Goal: Task Accomplishment & Management: Manage account settings

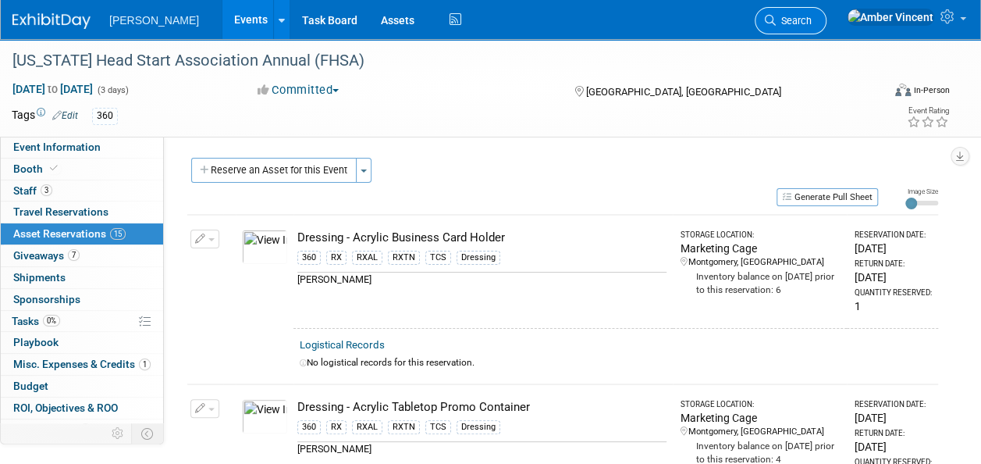
click at [827, 22] on link "Search" at bounding box center [791, 20] width 72 height 27
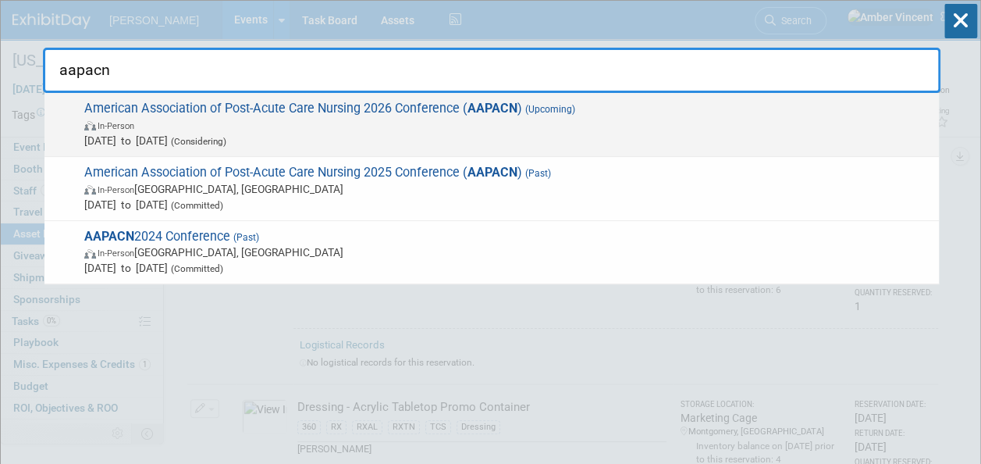
type input "aapacn"
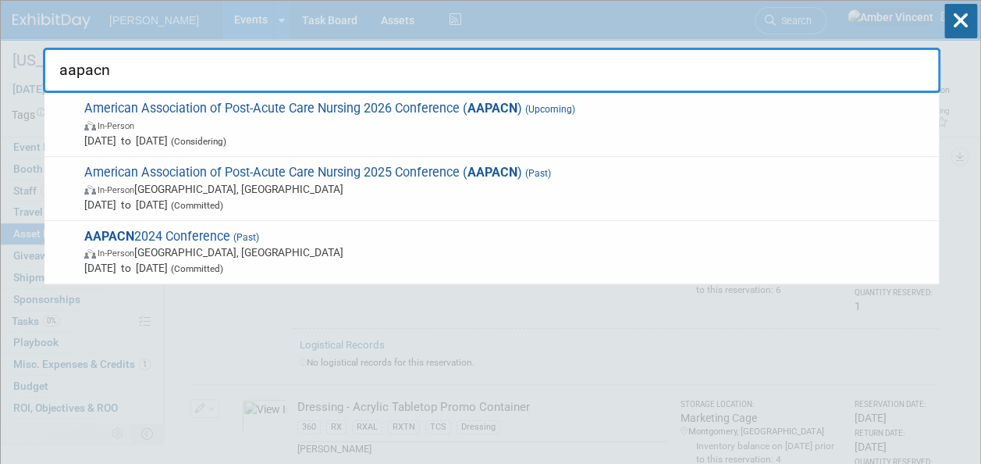
click at [353, 115] on span "American Association of Post-Acute Care Nursing 2026 Conference ( AAPACN ) (Upc…" at bounding box center [506, 125] width 852 height 48
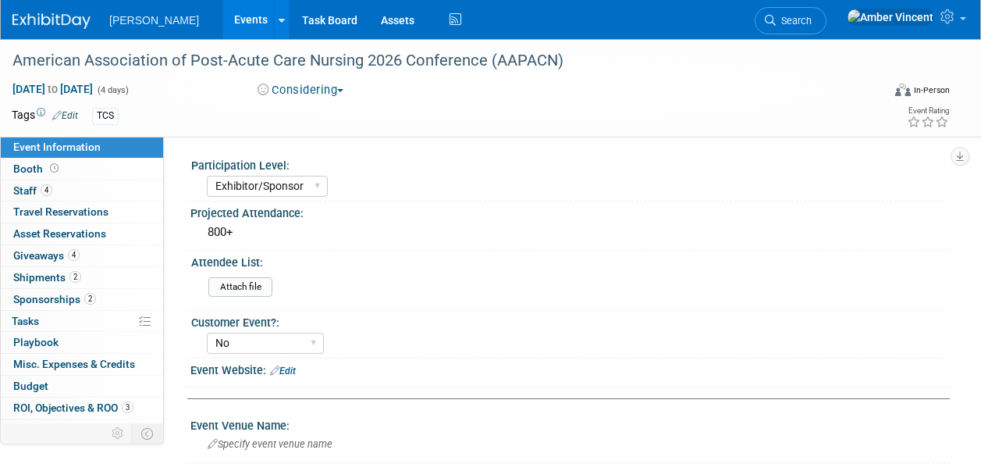
select select "Exhibitor/Sponsor"
select select "No"
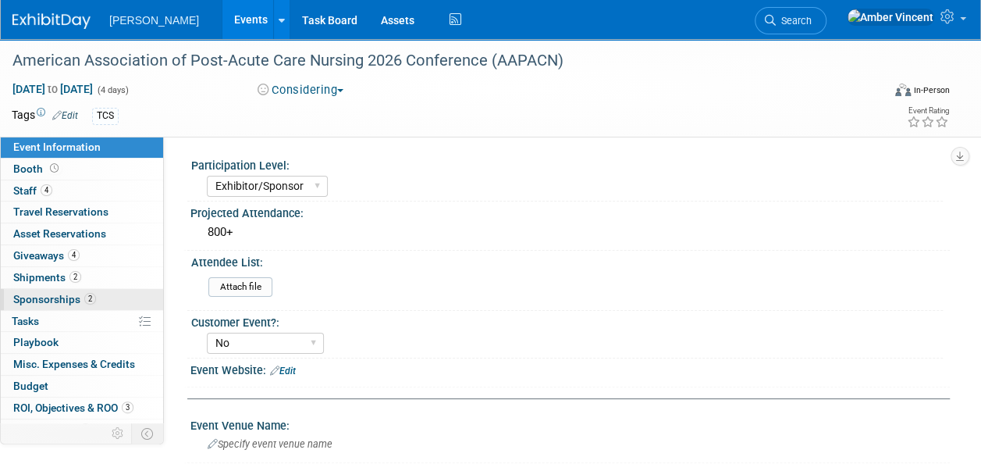
click at [69, 301] on span "Sponsorships 2" at bounding box center [54, 299] width 83 height 12
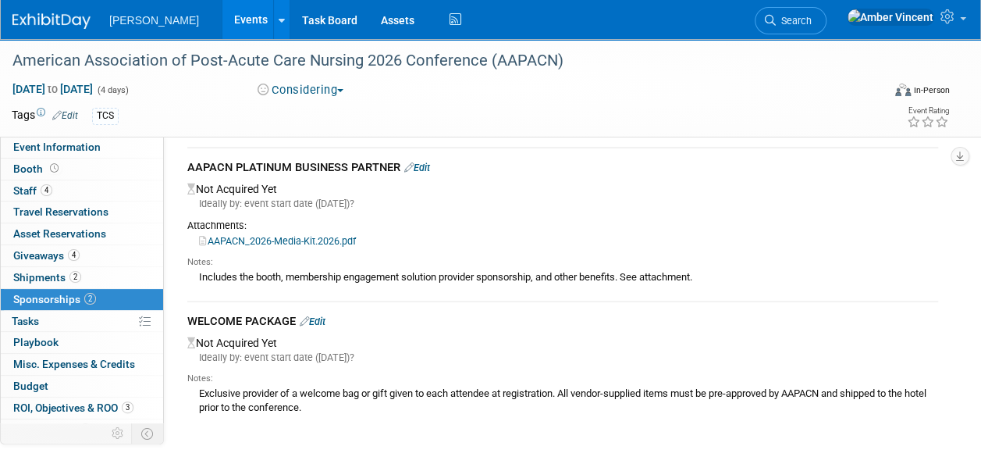
scroll to position [78, 0]
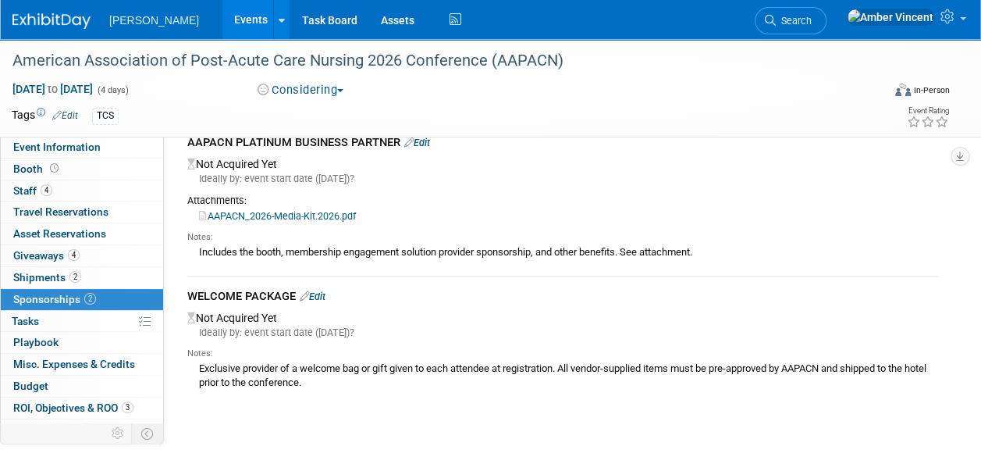
click at [430, 141] on link "Edit" at bounding box center [417, 143] width 26 height 12
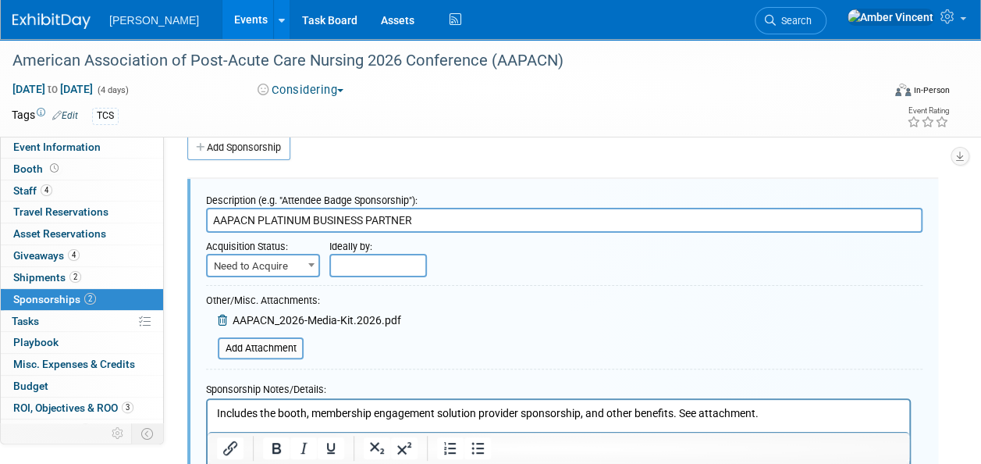
scroll to position [0, 0]
click at [365, 259] on input "text" at bounding box center [378, 265] width 98 height 23
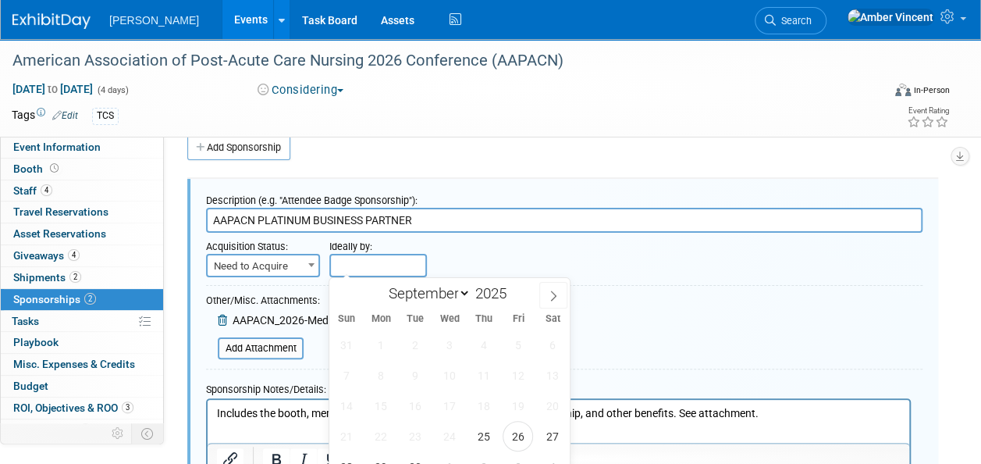
scroll to position [101, 0]
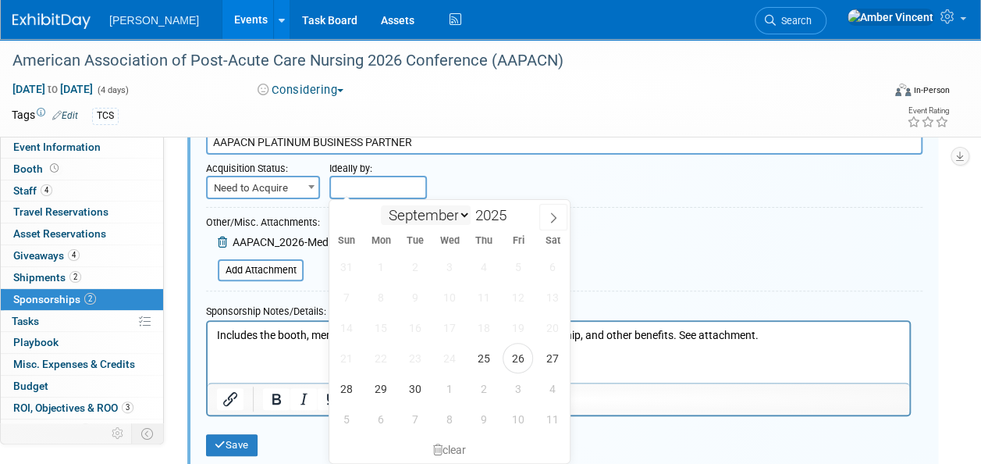
click at [460, 216] on select "September October November December" at bounding box center [426, 215] width 90 height 20
select select "10"
click at [381, 205] on select "September October November December" at bounding box center [426, 215] width 90 height 20
click at [343, 416] on span "30" at bounding box center [346, 419] width 30 height 30
type input "[DATE]"
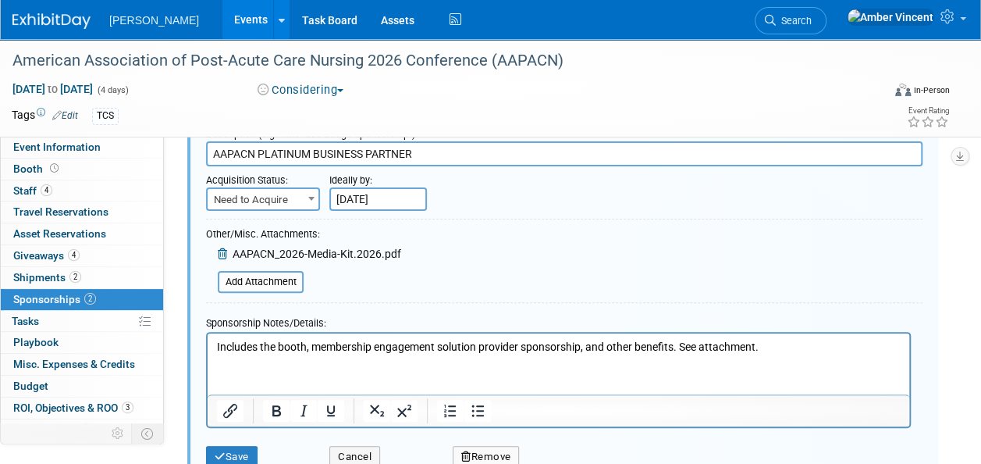
scroll to position [179, 0]
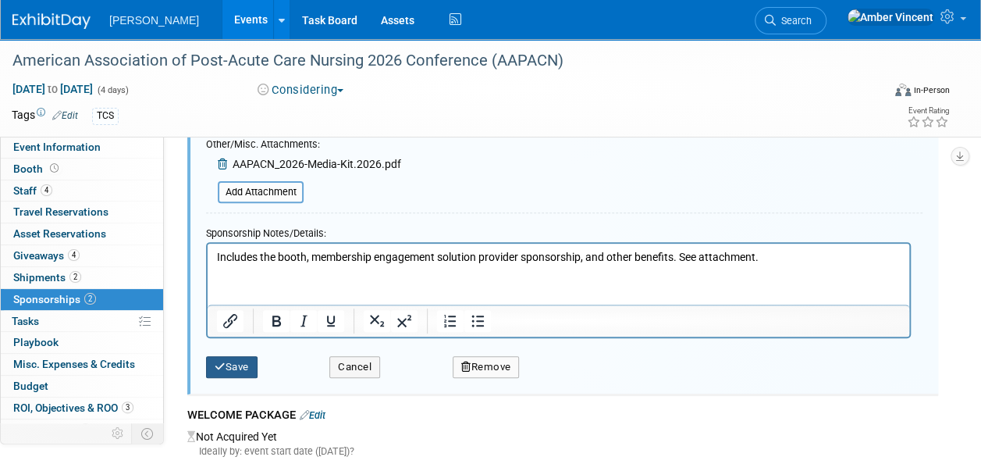
click at [237, 364] on button "Save" at bounding box center [232, 367] width 52 height 22
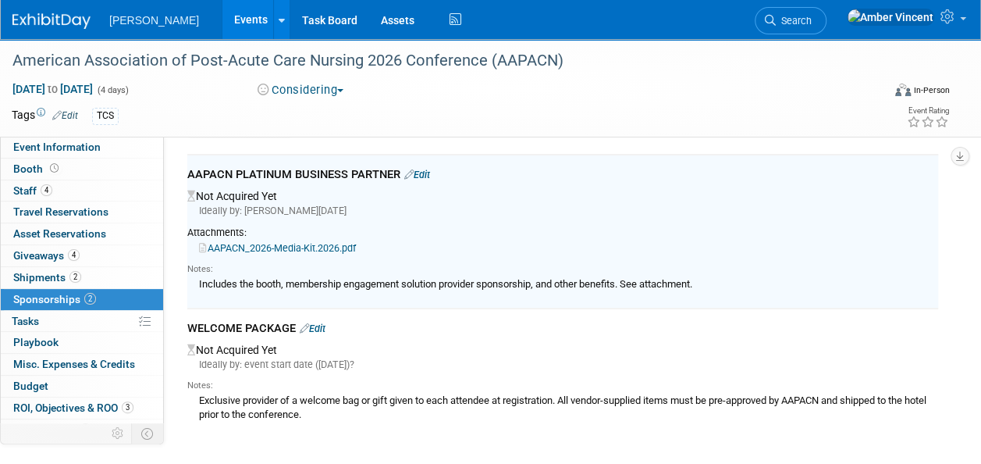
scroll to position [23, 0]
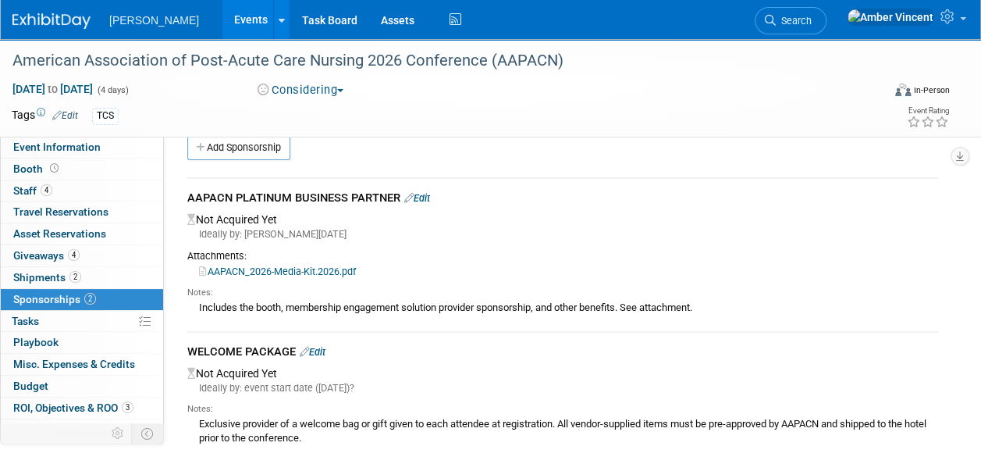
click at [430, 197] on link "Edit" at bounding box center [417, 198] width 26 height 12
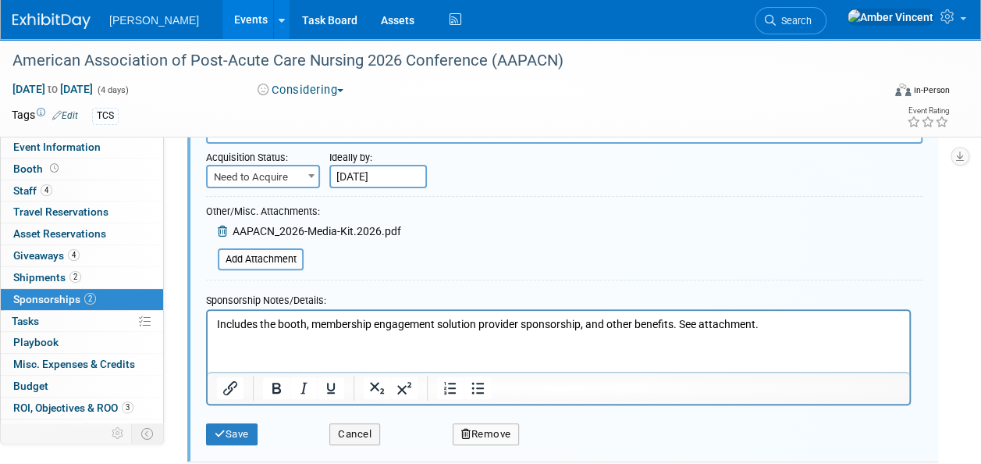
scroll to position [257, 0]
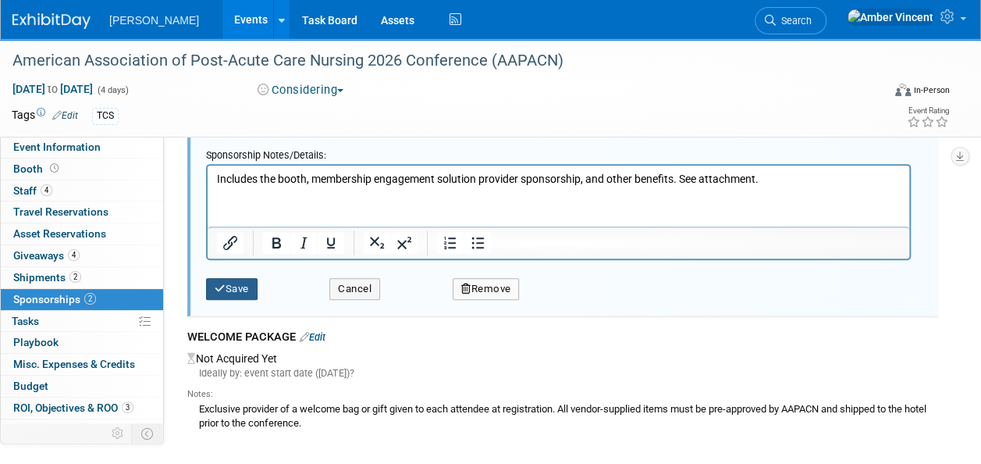
click at [245, 290] on button "Save" at bounding box center [232, 289] width 52 height 22
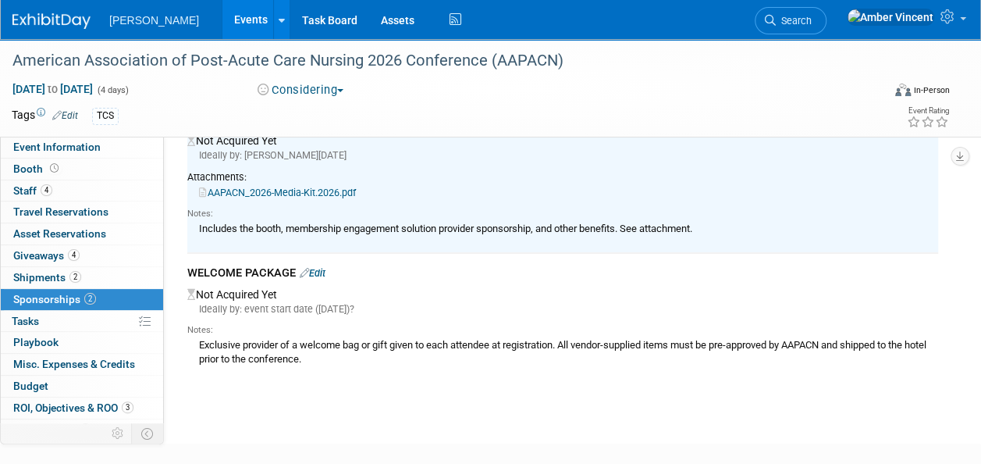
scroll to position [190, 0]
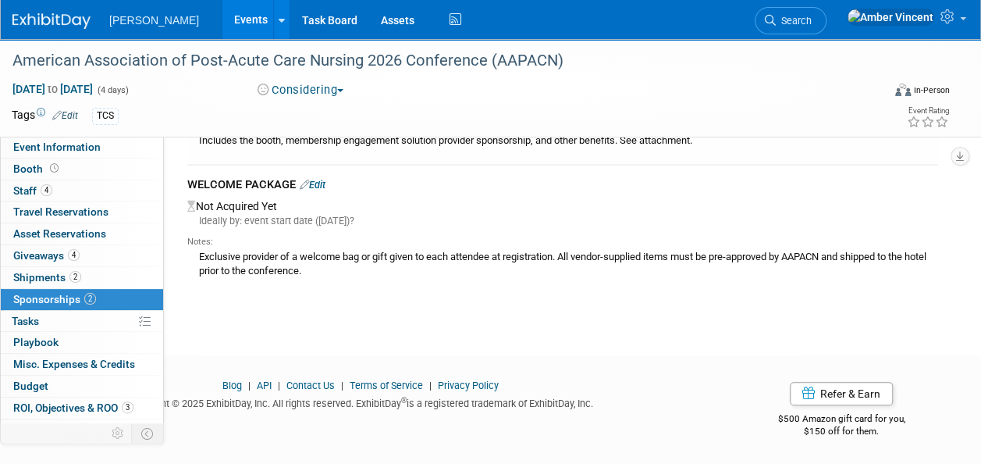
click at [325, 183] on link "Edit" at bounding box center [313, 185] width 26 height 12
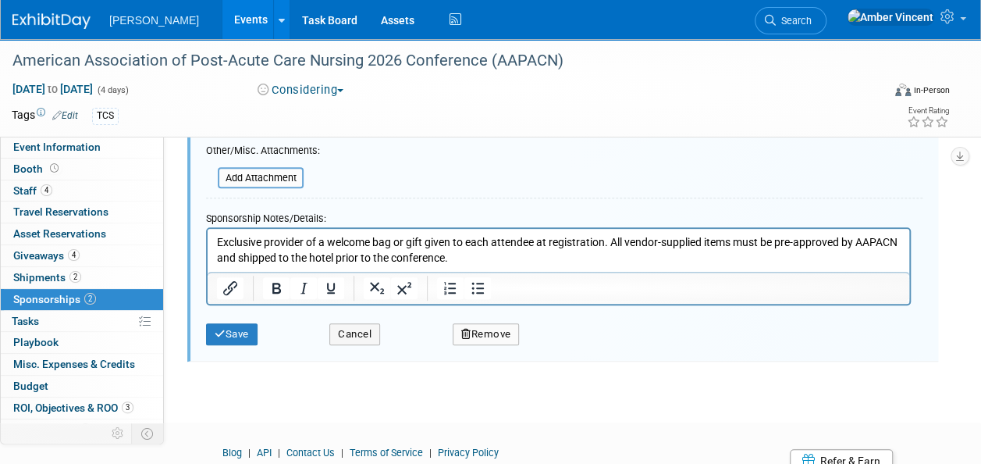
scroll to position [333, 0]
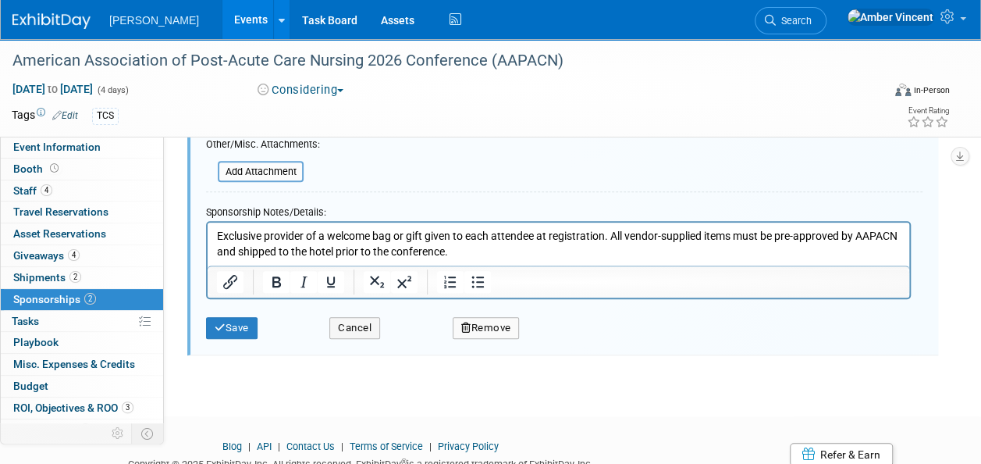
click at [522, 248] on p "Exclusive provider of a welcome bag or gift given to each attendee at registrat…" at bounding box center [559, 244] width 684 height 30
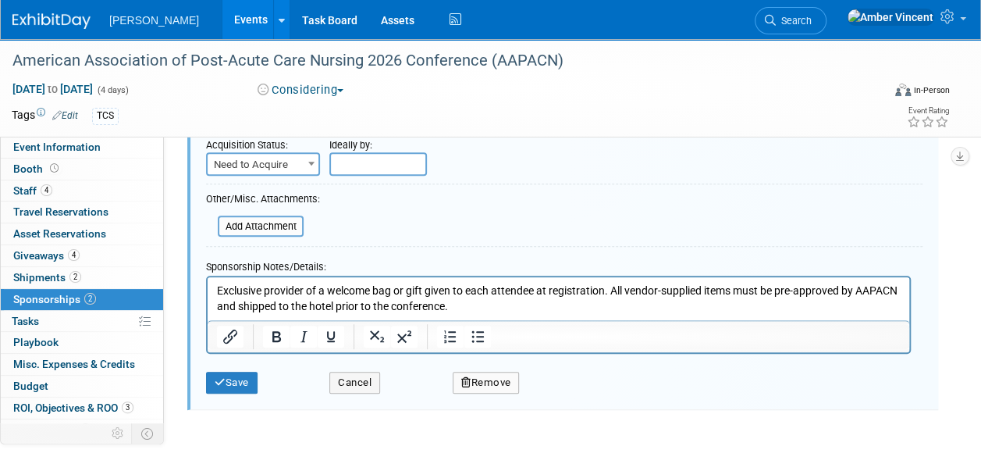
scroll to position [254, 0]
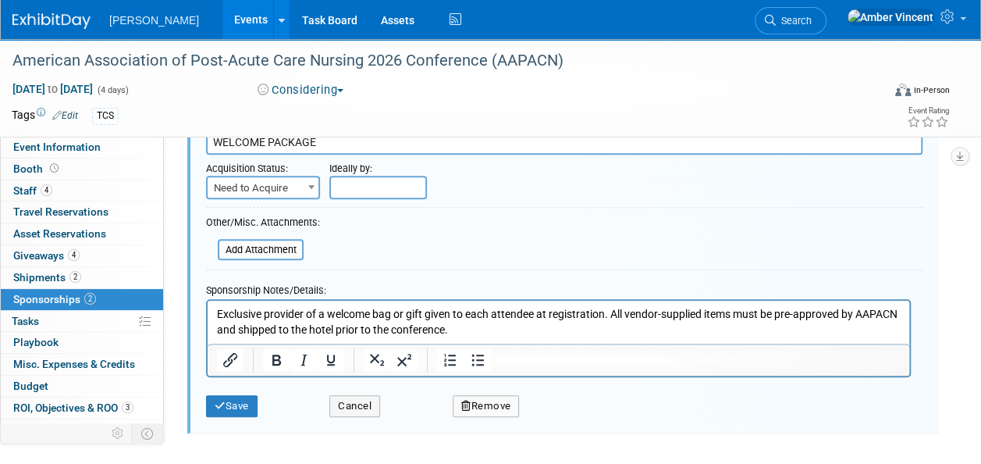
click at [496, 407] on button "Remove" at bounding box center [486, 406] width 67 height 22
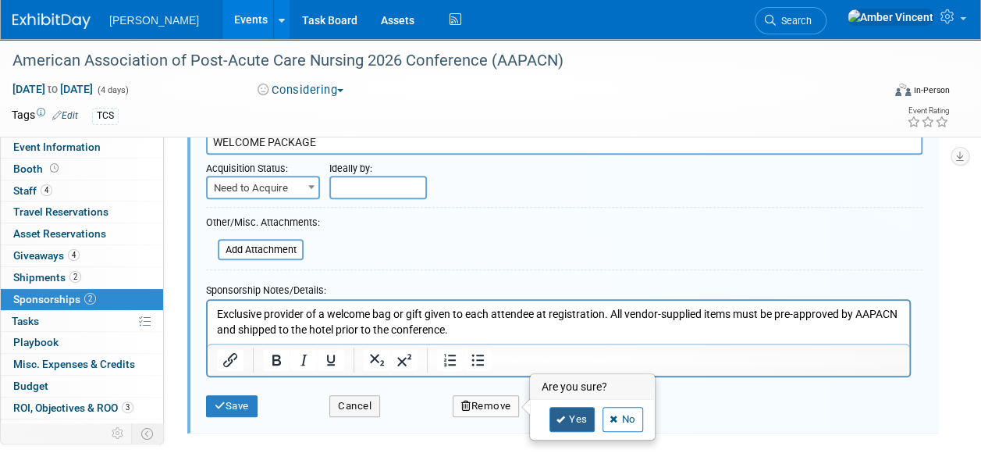
drag, startPoint x: 576, startPoint y: 420, endPoint x: 561, endPoint y: 380, distance: 42.5
click at [576, 420] on link "Yes" at bounding box center [572, 419] width 45 height 25
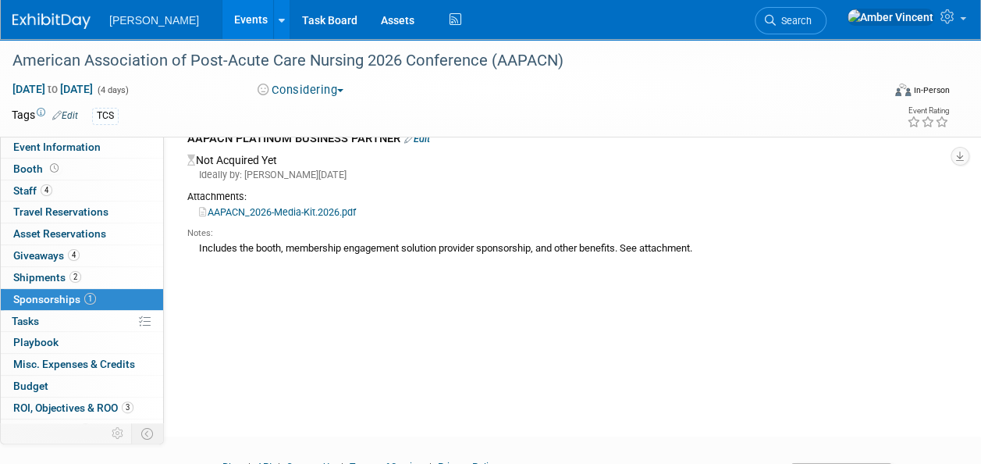
scroll to position [0, 0]
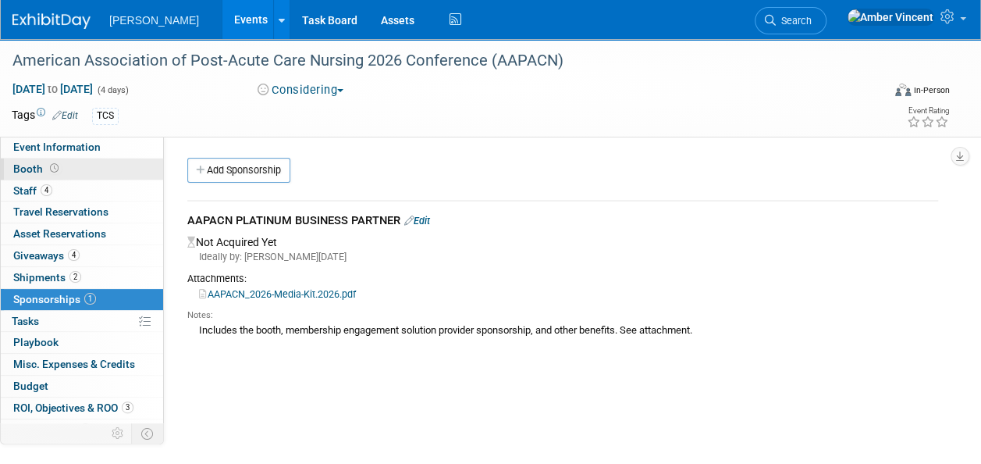
click at [41, 173] on span "Booth" at bounding box center [37, 168] width 48 height 12
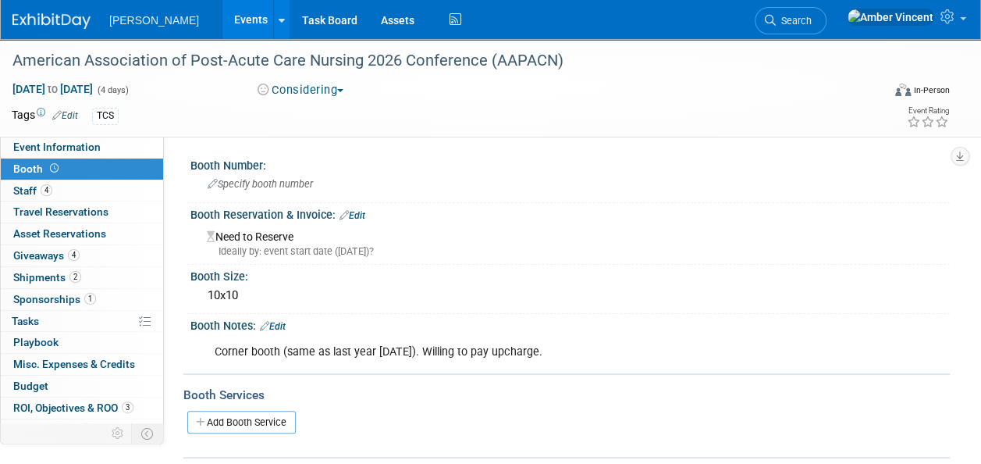
click at [362, 219] on link "Edit" at bounding box center [353, 215] width 26 height 11
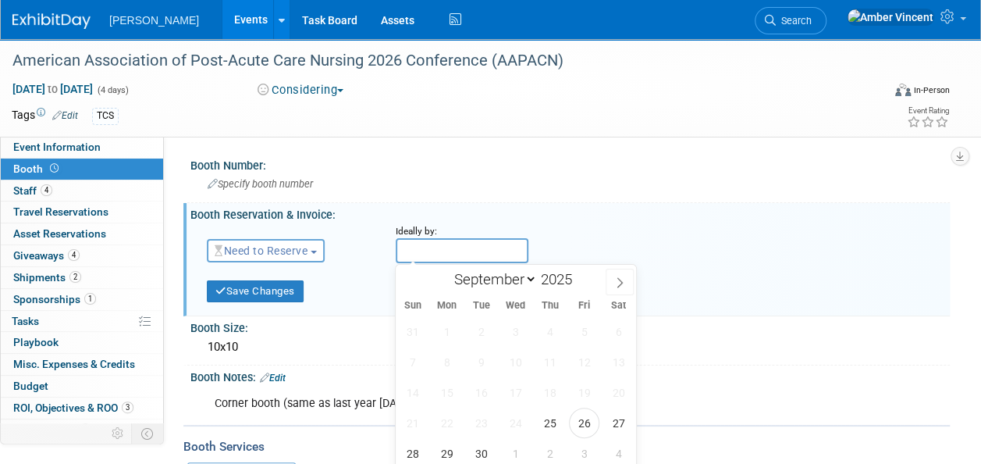
click at [415, 245] on input "text" at bounding box center [462, 250] width 133 height 25
drag, startPoint x: 528, startPoint y: 276, endPoint x: 525, endPoint y: 289, distance: 12.9
click at [528, 276] on select "September October November December" at bounding box center [492, 279] width 90 height 20
select select "10"
click at [447, 269] on select "September October November December" at bounding box center [492, 279] width 90 height 20
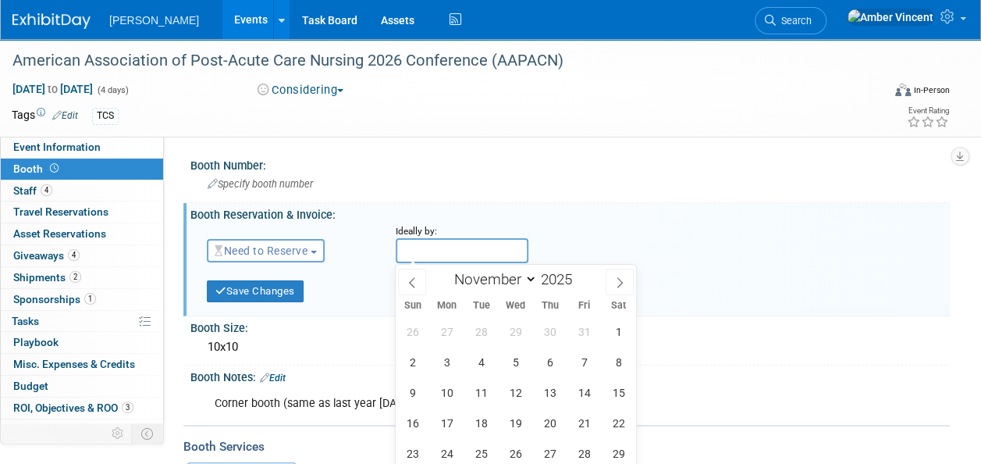
scroll to position [78, 0]
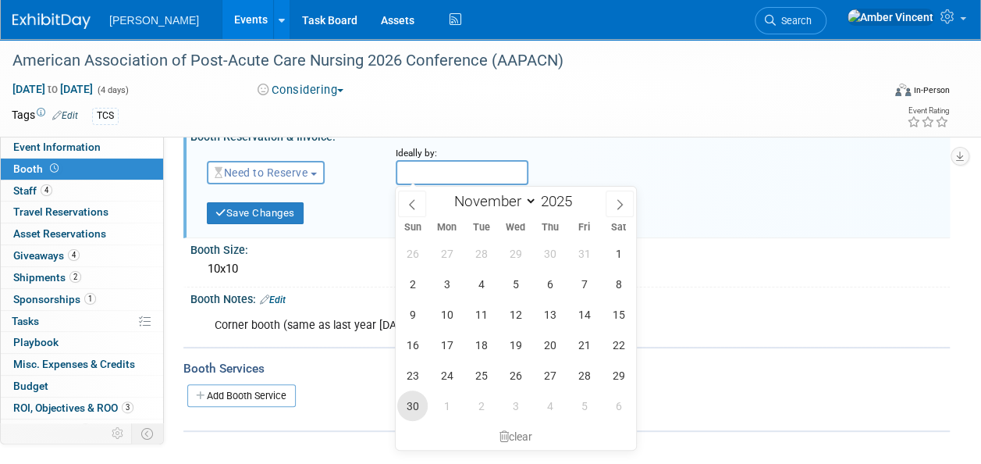
click at [423, 410] on span "30" at bounding box center [412, 405] width 30 height 30
type input "[DATE]"
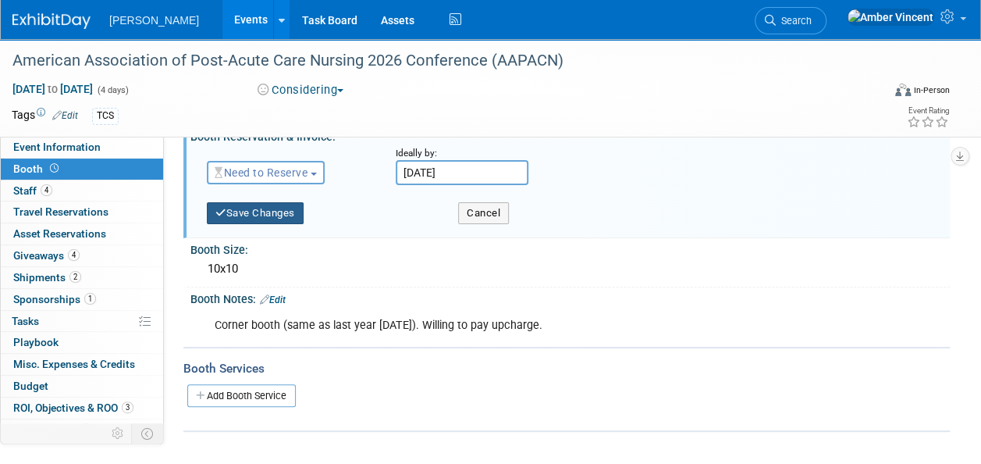
click at [247, 212] on button "Save Changes" at bounding box center [255, 213] width 97 height 22
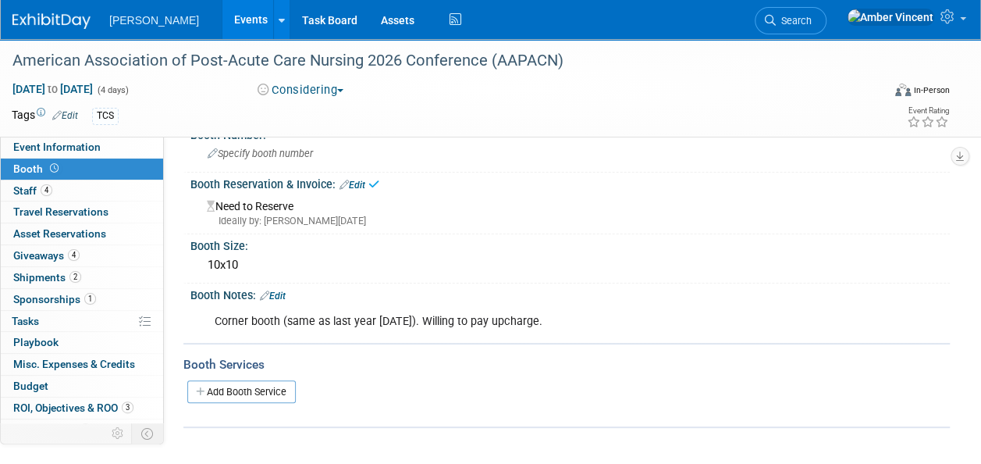
scroll to position [0, 0]
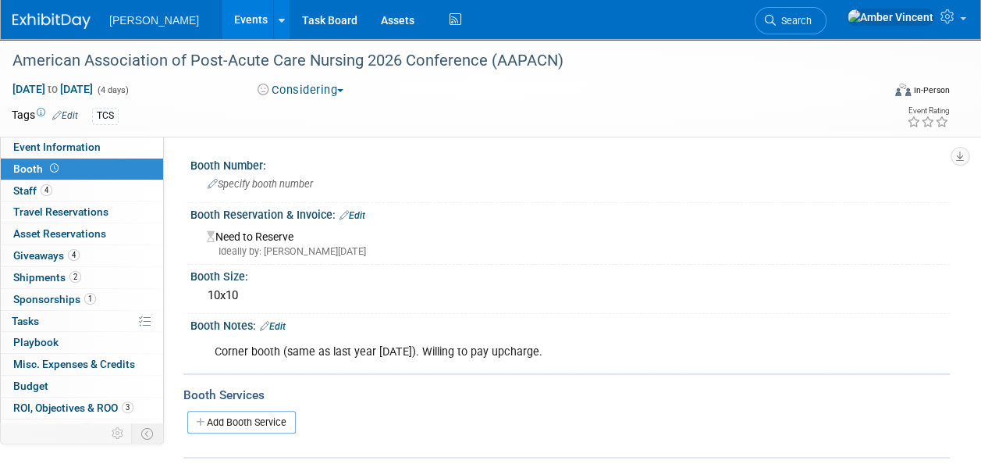
click at [59, 297] on span "Sponsorships 1" at bounding box center [54, 299] width 83 height 12
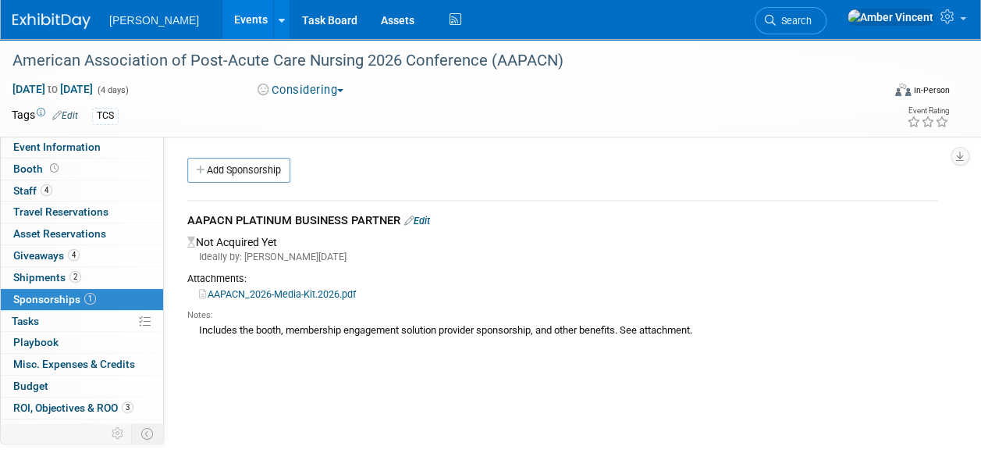
click at [430, 225] on link "Edit" at bounding box center [417, 221] width 26 height 12
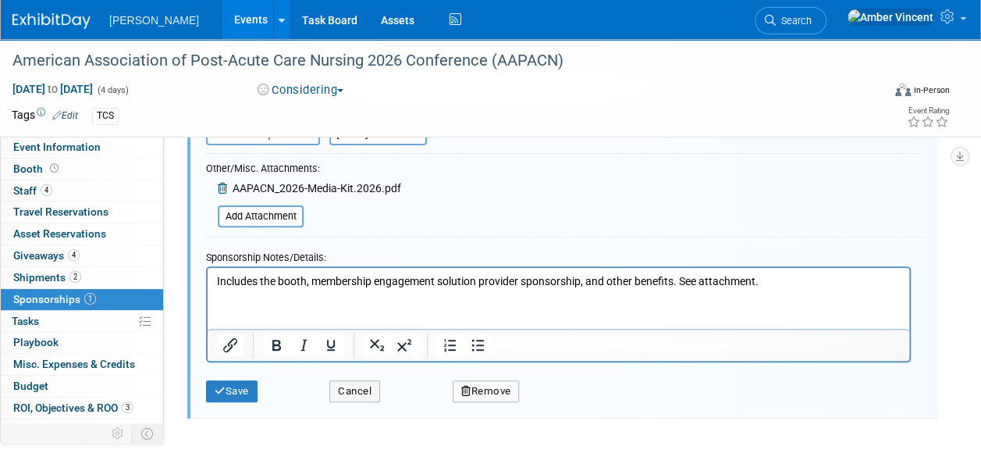
scroll to position [179, 0]
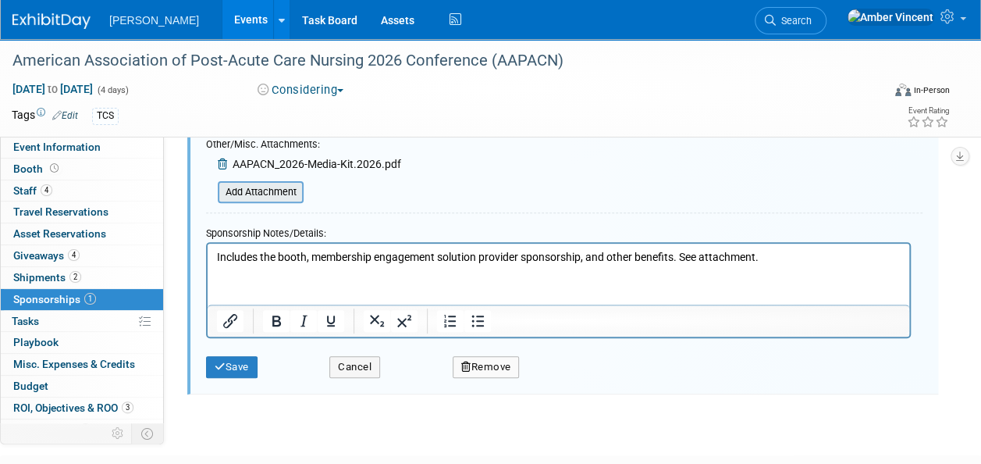
click at [293, 195] on input "file" at bounding box center [209, 192] width 186 height 19
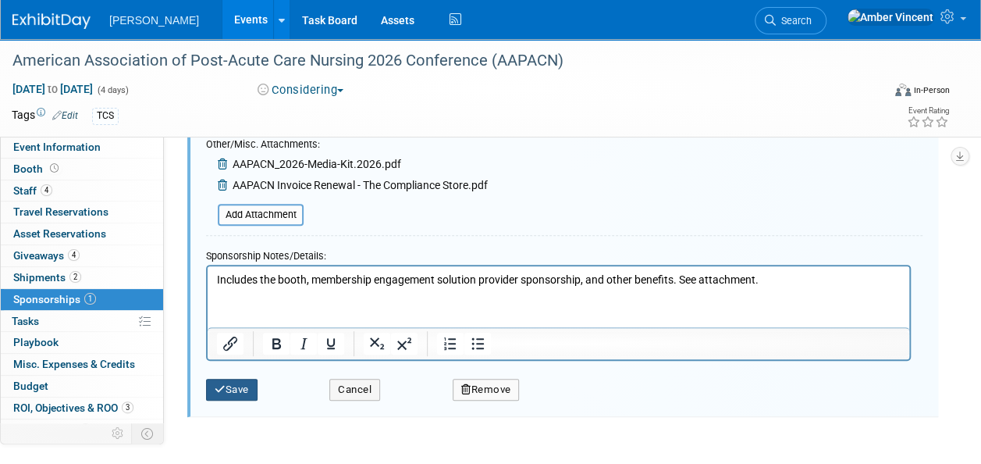
click at [244, 390] on button "Save" at bounding box center [232, 390] width 52 height 22
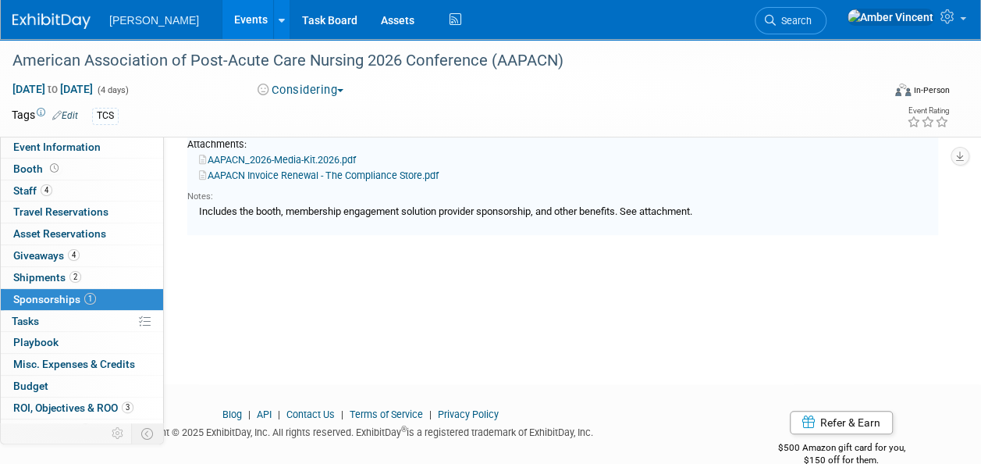
scroll to position [23, 0]
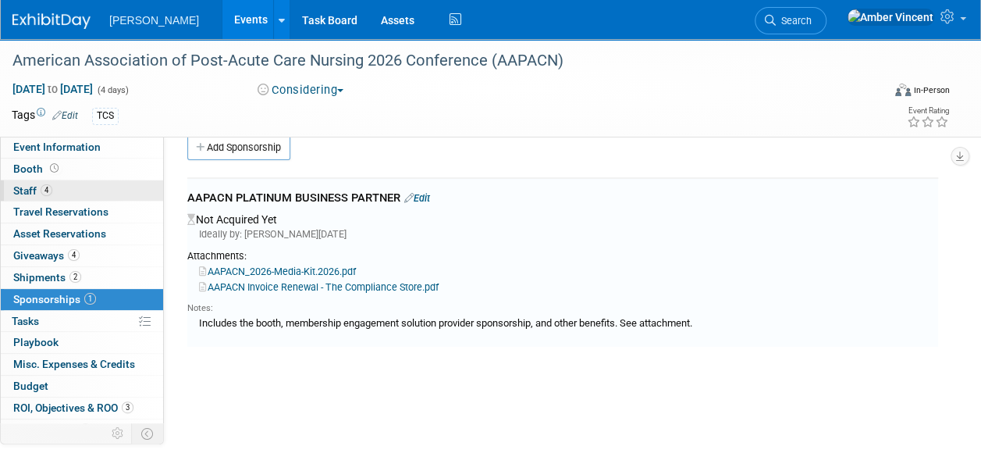
click at [69, 189] on link "4 Staff 4" at bounding box center [82, 190] width 162 height 21
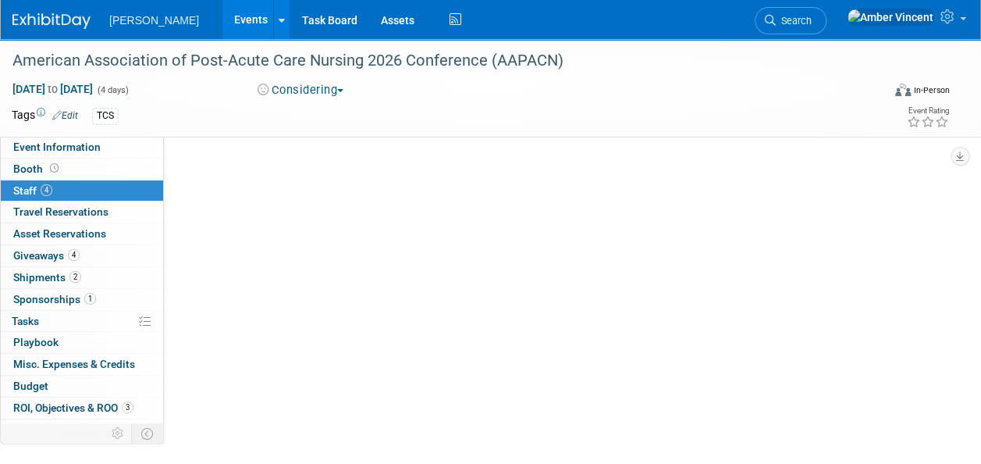
scroll to position [0, 0]
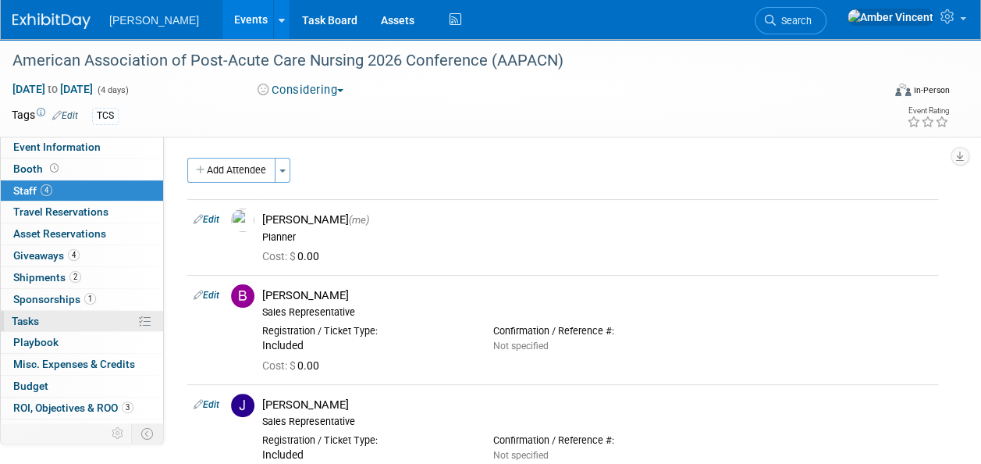
click at [80, 317] on link "0% Tasks 0%" at bounding box center [82, 321] width 162 height 21
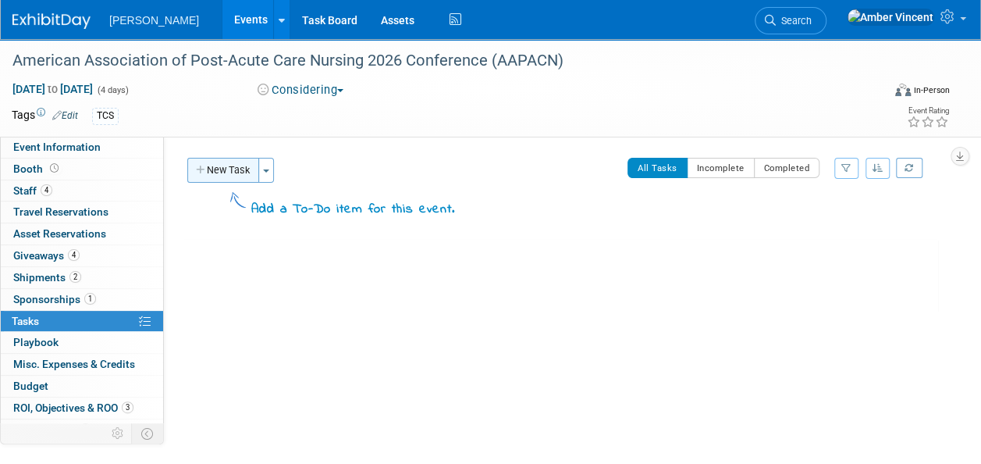
click at [230, 176] on button "New Task" at bounding box center [223, 170] width 72 height 25
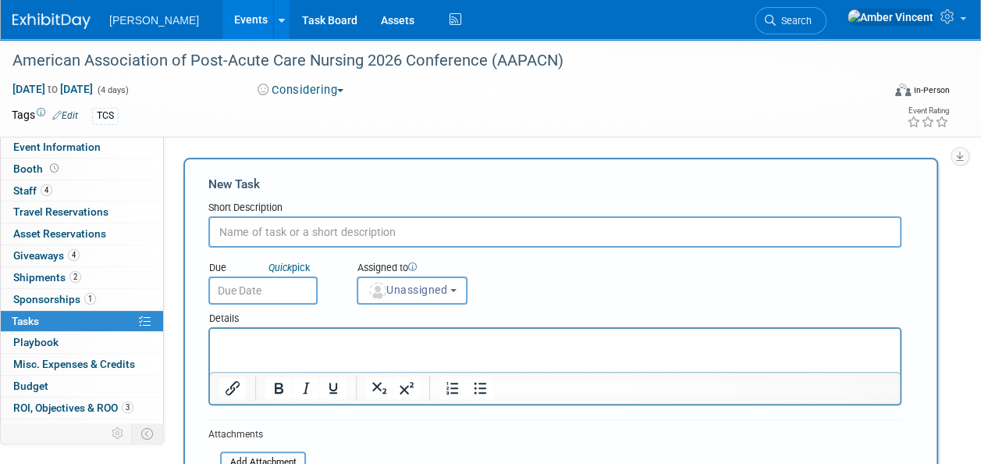
click at [265, 235] on input "text" at bounding box center [554, 231] width 693 height 31
type input "p"
type input "Purchase Business Partnership Renewal [DATE]"
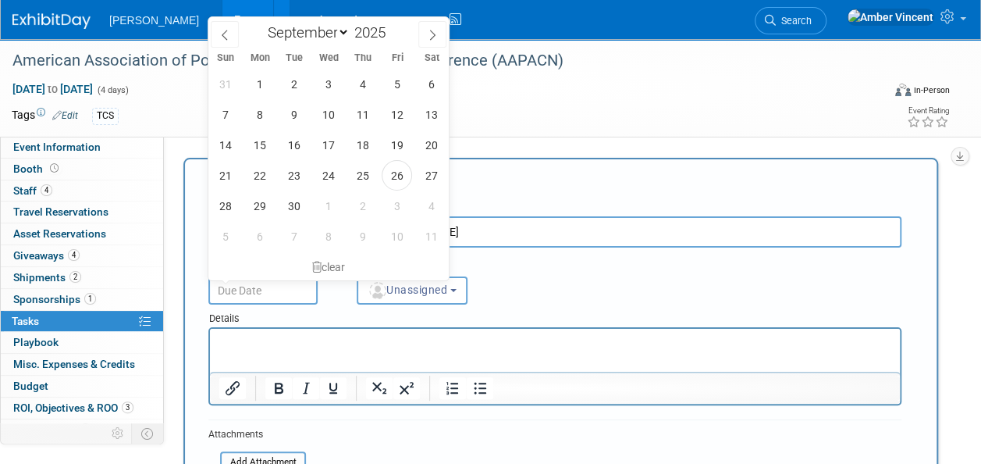
click at [247, 298] on input "text" at bounding box center [262, 290] width 109 height 28
click at [344, 37] on select "January February March April May June July August September October November De…" at bounding box center [305, 33] width 90 height 20
select select "10"
click at [260, 23] on select "January February March April May June July August September October November De…" at bounding box center [305, 33] width 90 height 20
click at [269, 212] on span "24" at bounding box center [259, 205] width 30 height 30
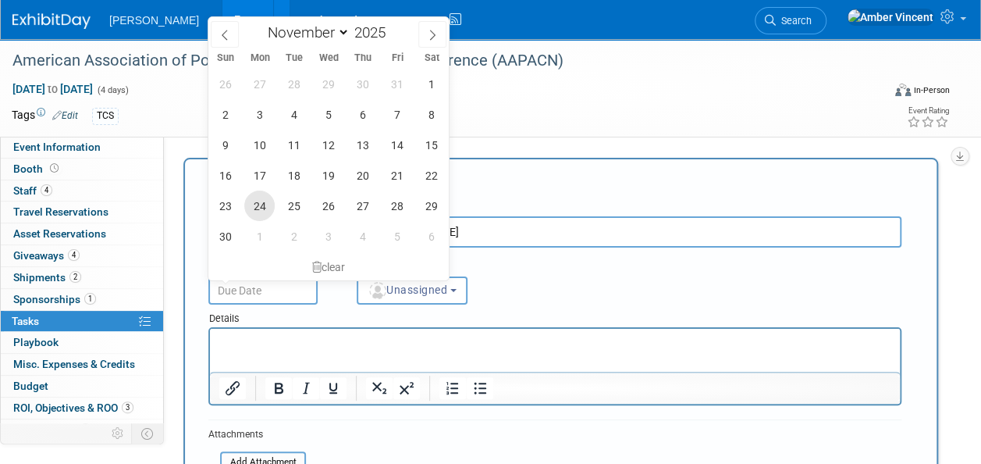
type input "[DATE]"
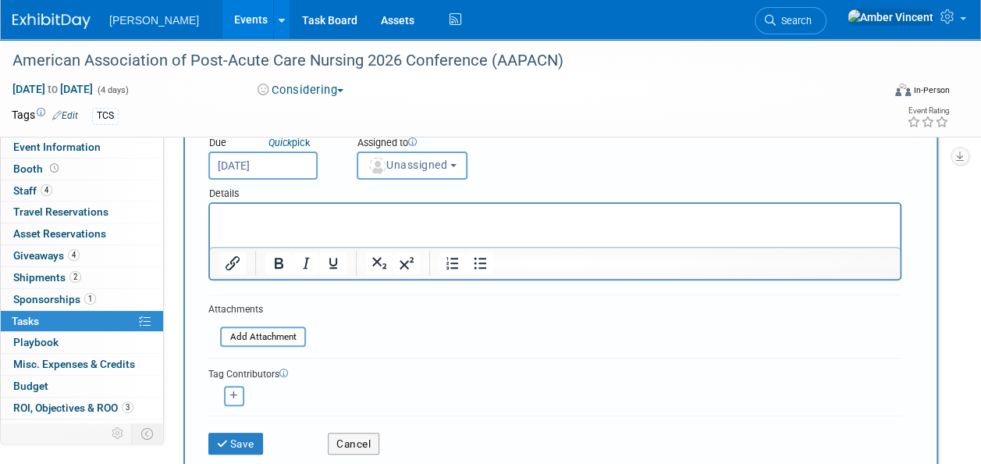
scroll to position [156, 0]
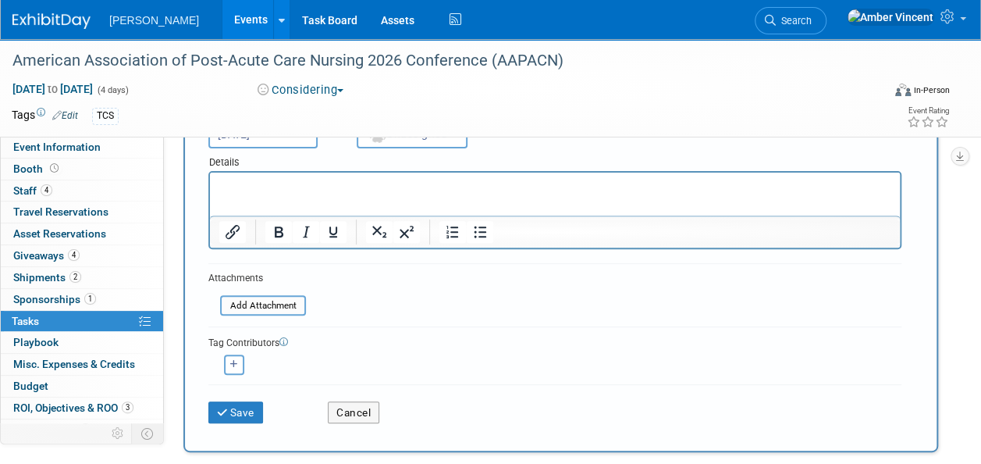
click at [462, 194] on html at bounding box center [555, 184] width 690 height 22
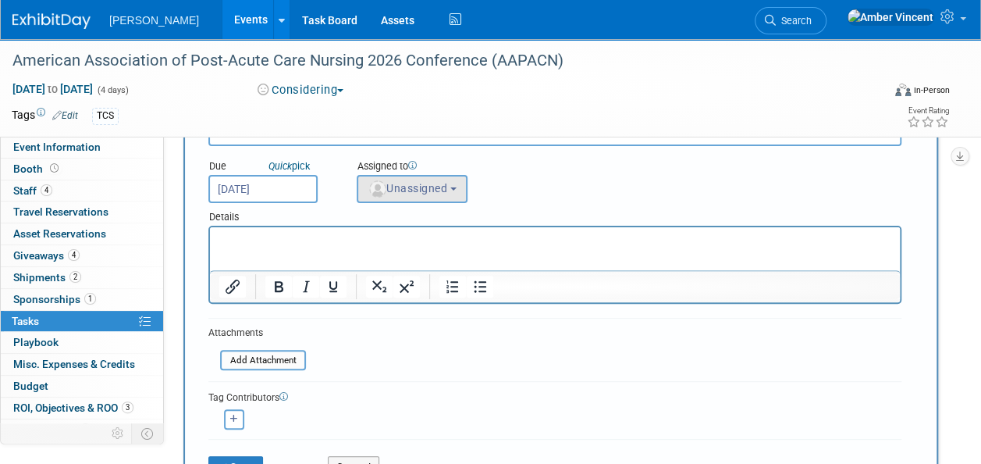
scroll to position [78, 0]
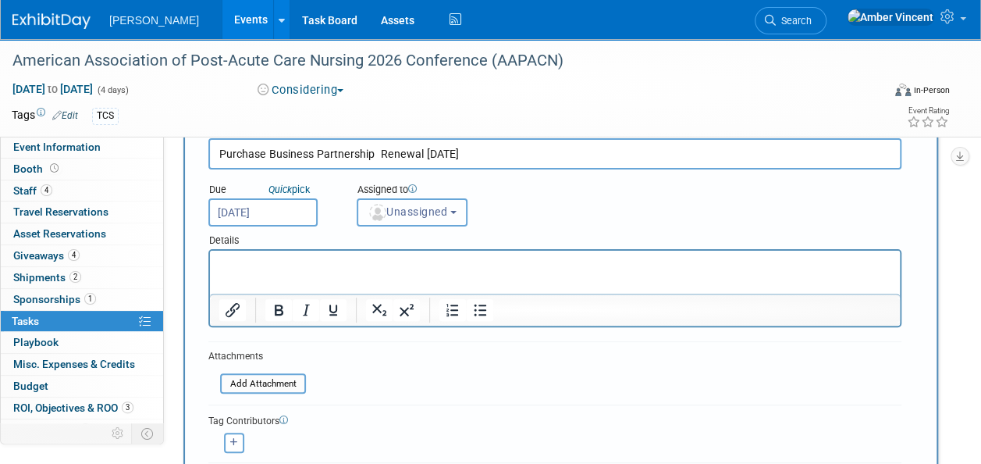
click at [454, 212] on button "Unassigned" at bounding box center [412, 212] width 111 height 28
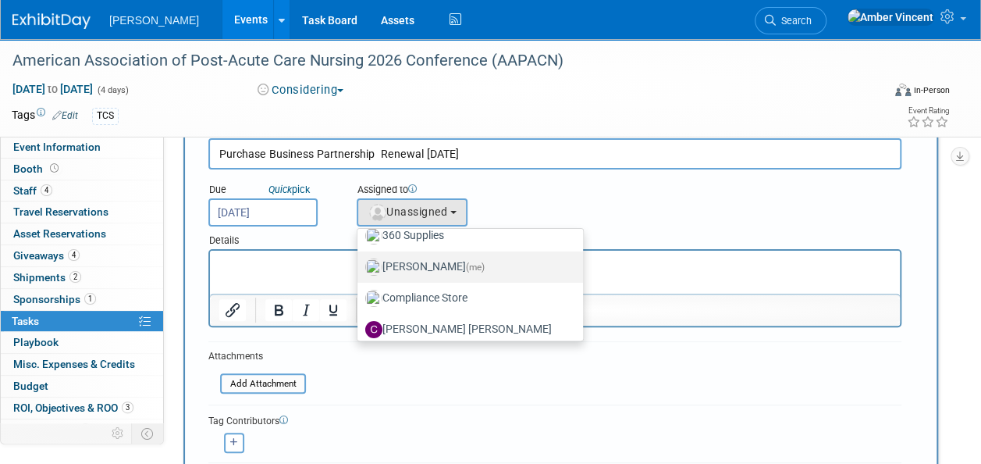
click at [425, 265] on label "[PERSON_NAME] (me)" at bounding box center [466, 266] width 202 height 25
click at [360, 265] on input "[PERSON_NAME] (me)" at bounding box center [355, 265] width 10 height 10
select select "ac6ffdac-9b42-4f6b-a280-955f96782151"
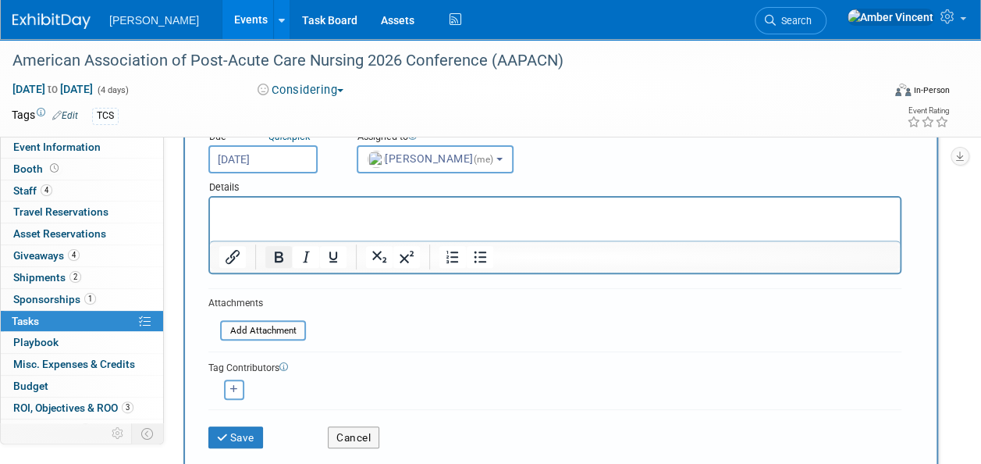
scroll to position [156, 0]
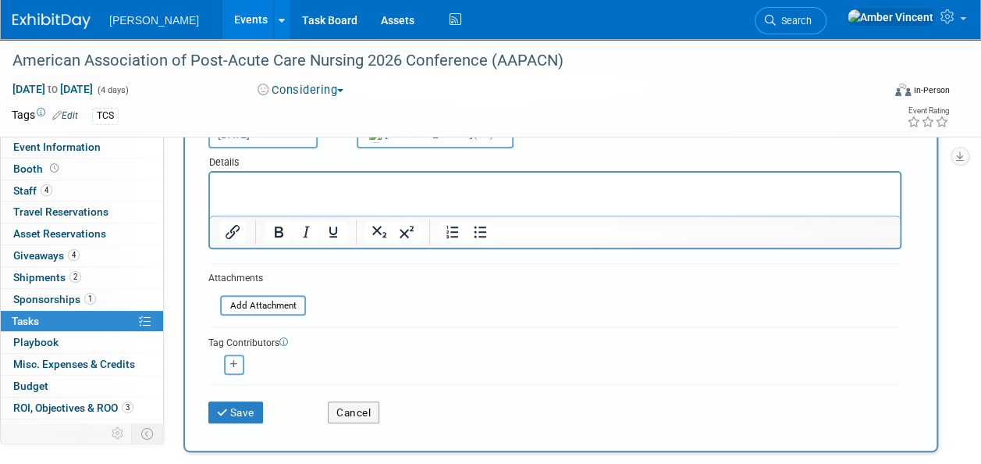
click at [297, 194] on html at bounding box center [555, 184] width 690 height 22
click at [285, 308] on input "file" at bounding box center [212, 306] width 186 height 18
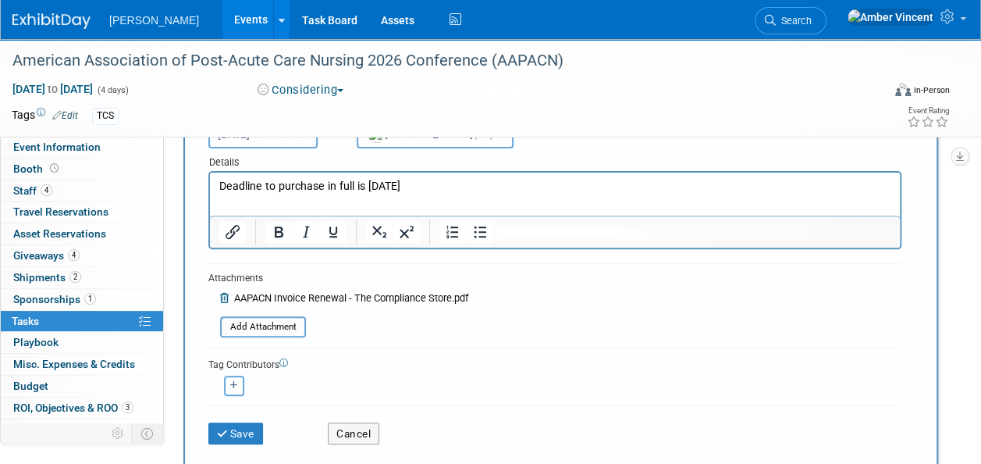
scroll to position [234, 0]
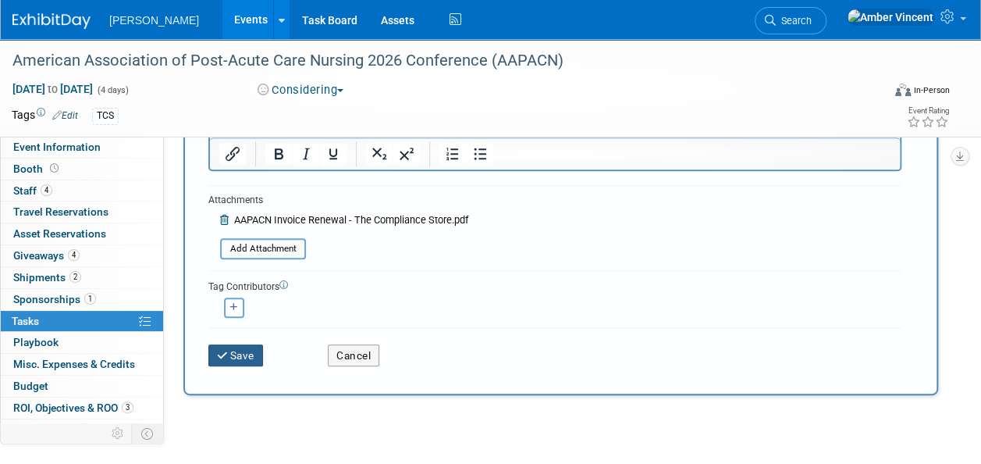
click at [236, 355] on button "Save" at bounding box center [235, 355] width 55 height 22
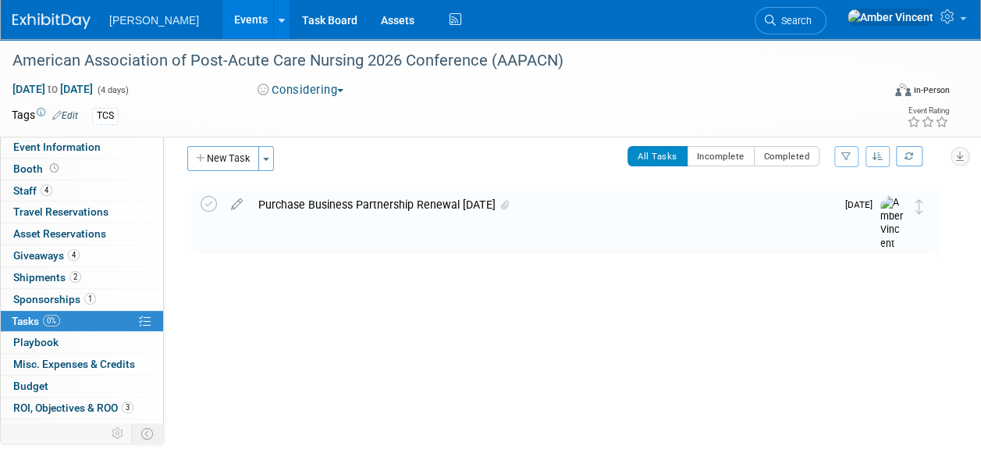
scroll to position [0, 0]
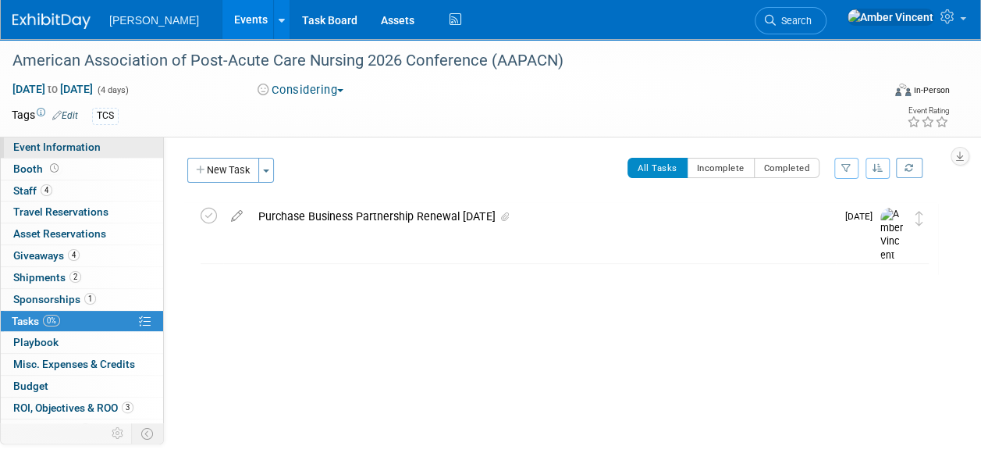
click at [76, 151] on span "Event Information" at bounding box center [56, 147] width 87 height 12
select select "Exhibitor/Sponsor"
select select "No"
